Goal: Task Accomplishment & Management: Manage account settings

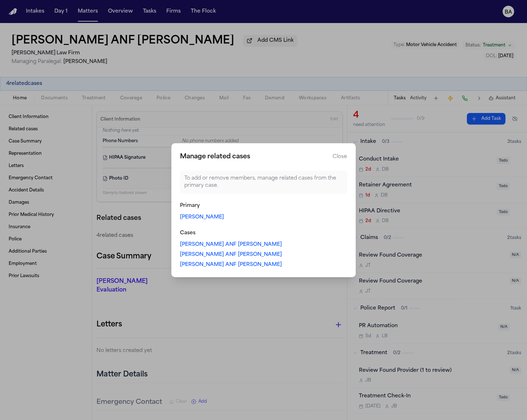
click at [29, 28] on button "Close manage related cases" at bounding box center [263, 210] width 527 height 420
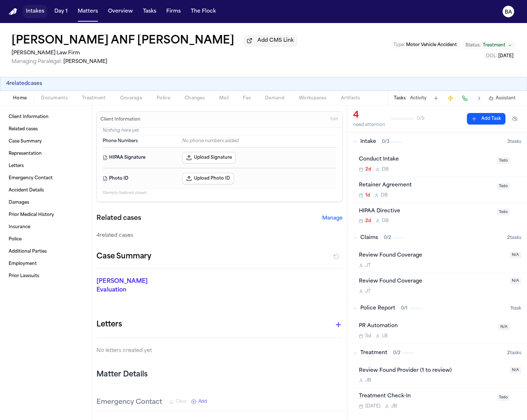
click at [36, 12] on button "Intakes" at bounding box center [35, 11] width 24 height 13
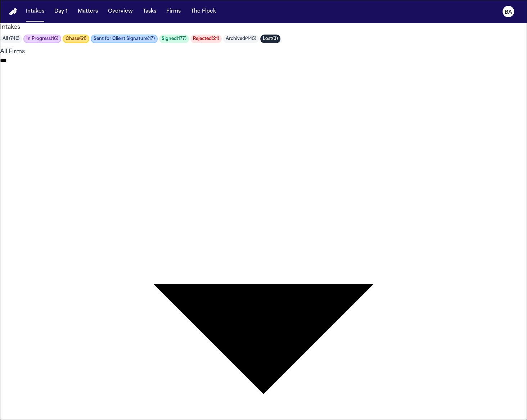
click at [87, 43] on button "Chase ( 61 )" at bounding box center [76, 39] width 27 height 9
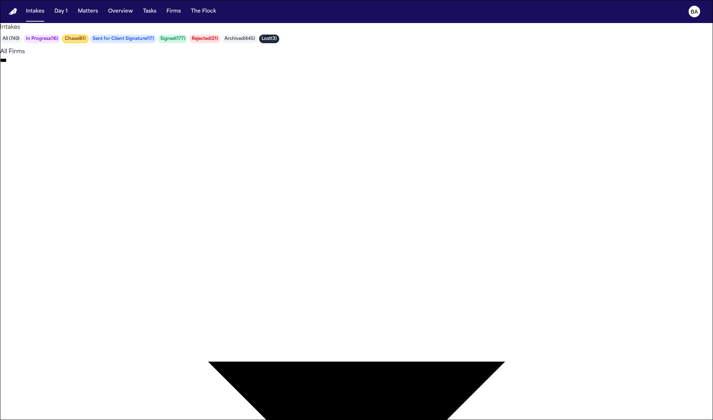
click at [156, 43] on button "Sent for Client Signature ( 17 )" at bounding box center [123, 39] width 66 height 9
click at [88, 43] on button "Chase ( 61 )" at bounding box center [75, 39] width 26 height 9
click at [61, 43] on button "In Progress ( 16 )" at bounding box center [41, 39] width 37 height 9
click at [89, 43] on button "Chase ( 61 )" at bounding box center [76, 39] width 26 height 9
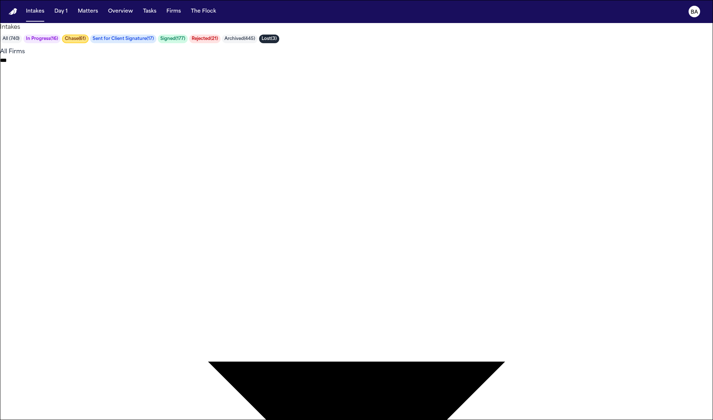
click at [148, 420] on div at bounding box center [356, 420] width 713 height 0
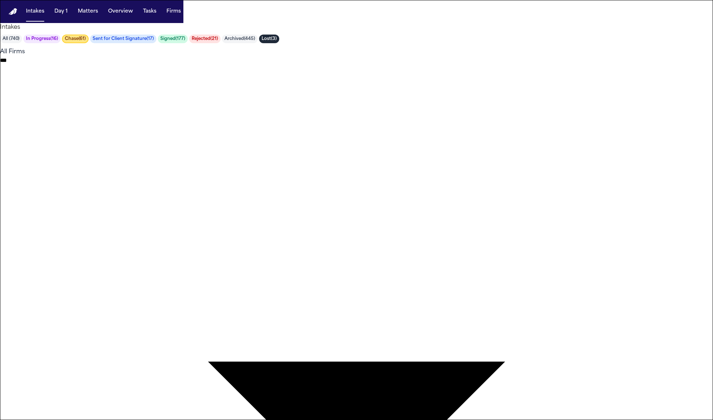
click at [149, 43] on button "Sent for Client Signature ( 17 )" at bounding box center [123, 39] width 66 height 9
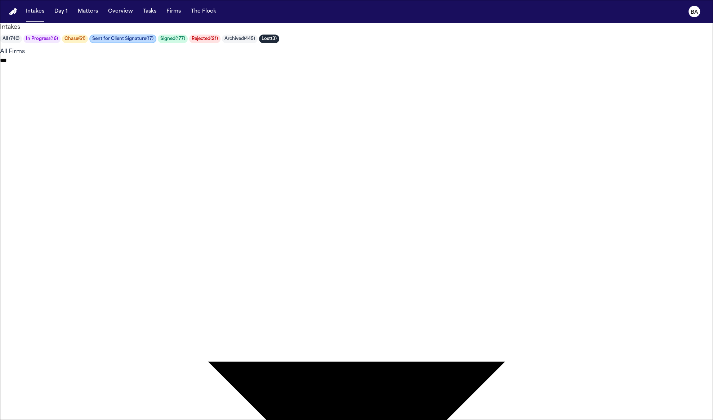
click at [512, 420] on div at bounding box center [356, 420] width 713 height 0
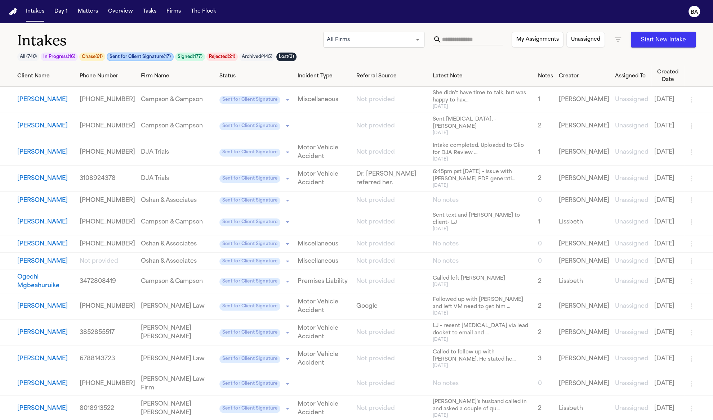
click at [100, 58] on button "Chase ( 61 )" at bounding box center [92, 57] width 26 height 9
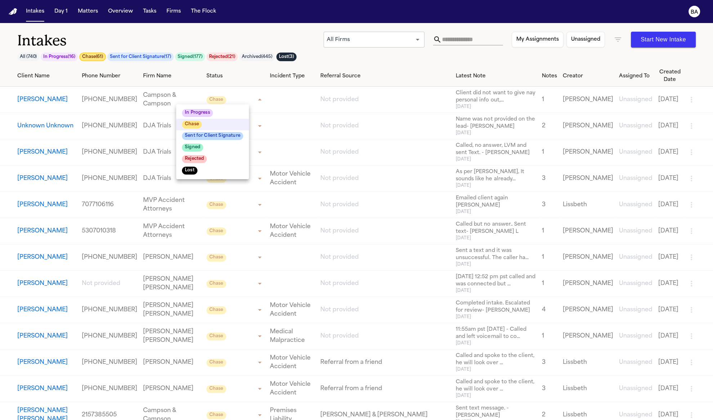
click at [237, 100] on body "Intakes Day 1 Matters Overview Tasks Firms The Flock BA Intakes All ( 740 ) In …" at bounding box center [356, 210] width 713 height 420
click at [236, 68] on div at bounding box center [356, 210] width 713 height 420
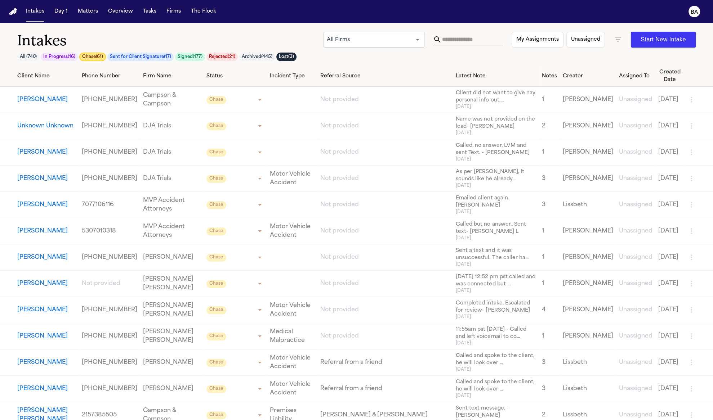
click at [334, 57] on div "Intakes All ( 740 ) In Progress ( 16 ) Chase ( 61 ) Sent for Client Signature (…" at bounding box center [356, 49] width 678 height 34
